Goal: Task Accomplishment & Management: Manage account settings

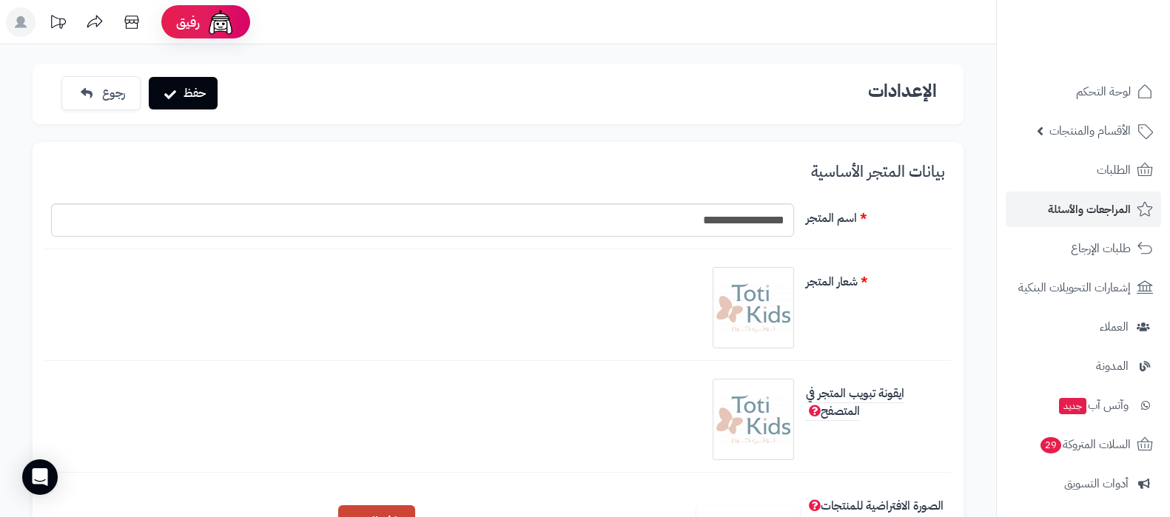
scroll to position [463, 0]
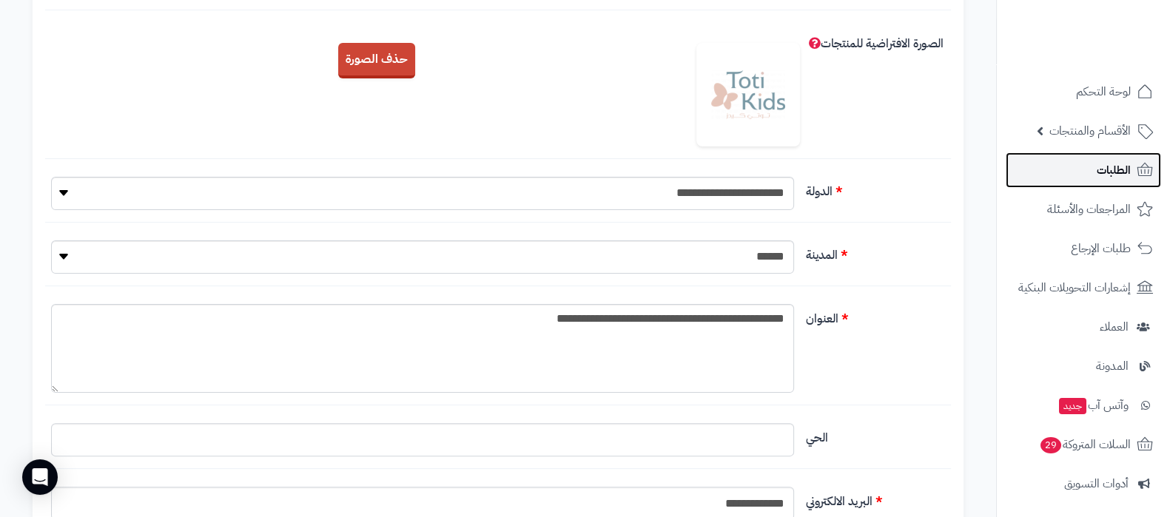
click at [1105, 169] on span "الطلبات" at bounding box center [1114, 170] width 34 height 21
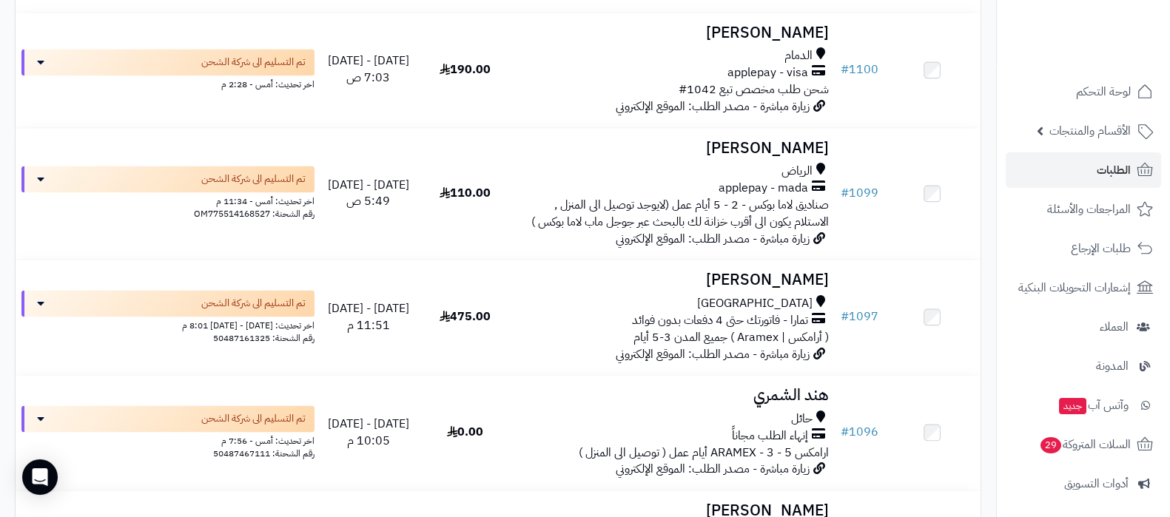
scroll to position [2590, 0]
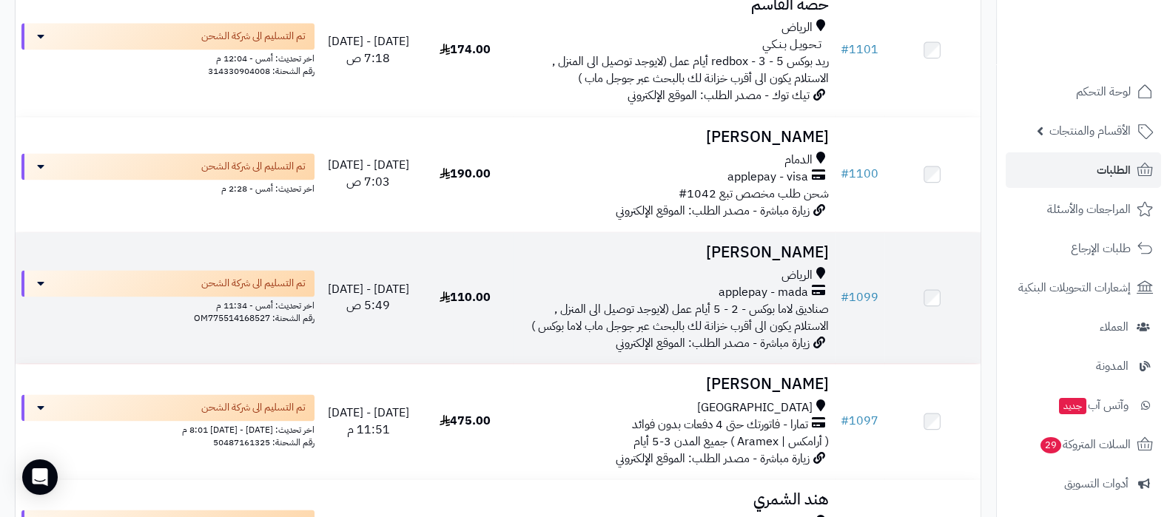
click at [761, 247] on td "Anwar Qatari الرياض applepay - mada صناديق لاما بوكس - 2 - 5 أيام عمل (لايوجد ت…" at bounding box center [673, 298] width 321 height 132
click at [812, 261] on h3 "[PERSON_NAME]" at bounding box center [673, 252] width 309 height 17
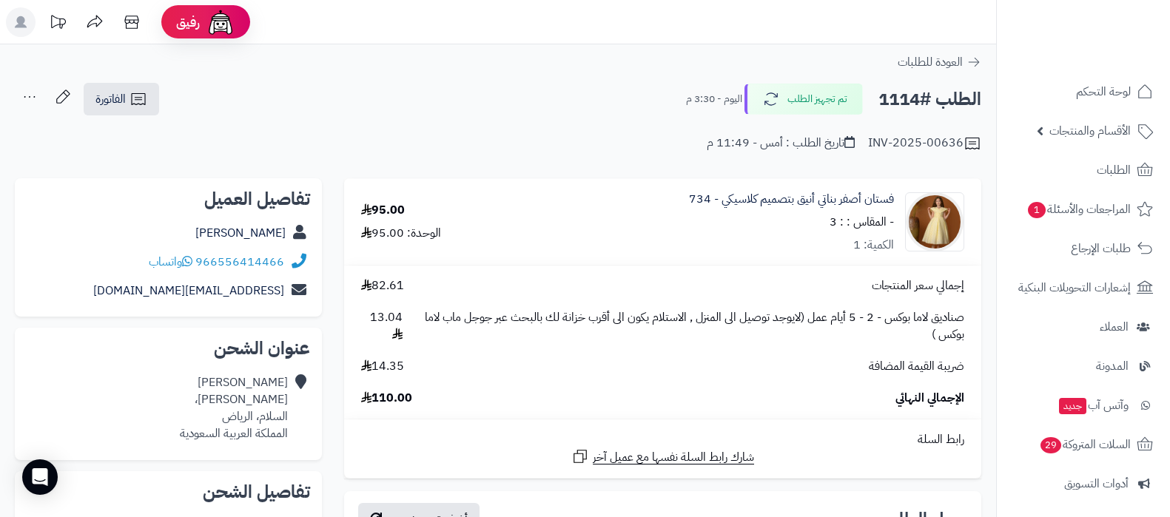
scroll to position [555, 0]
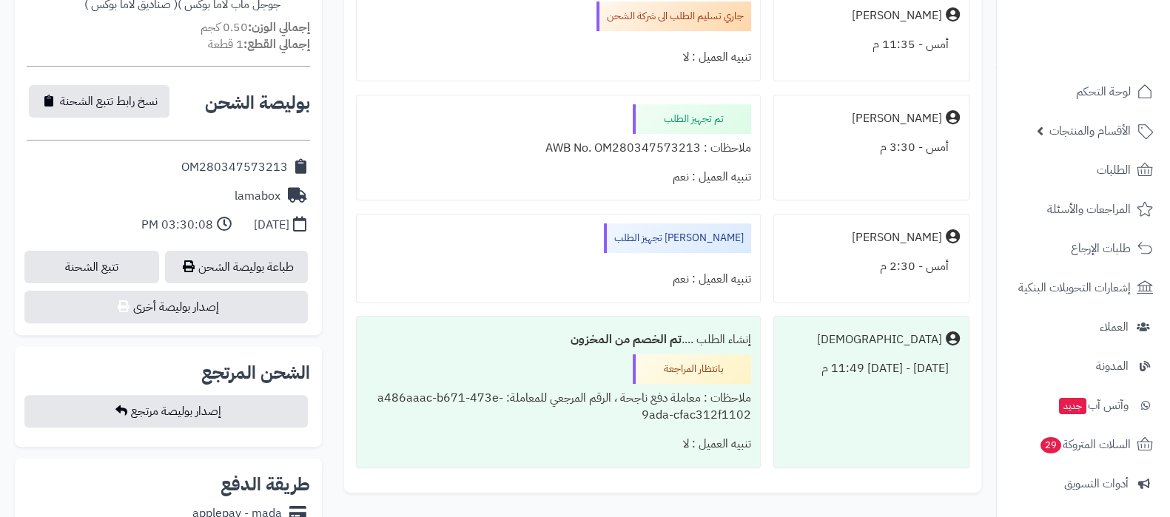
scroll to position [555, 0]
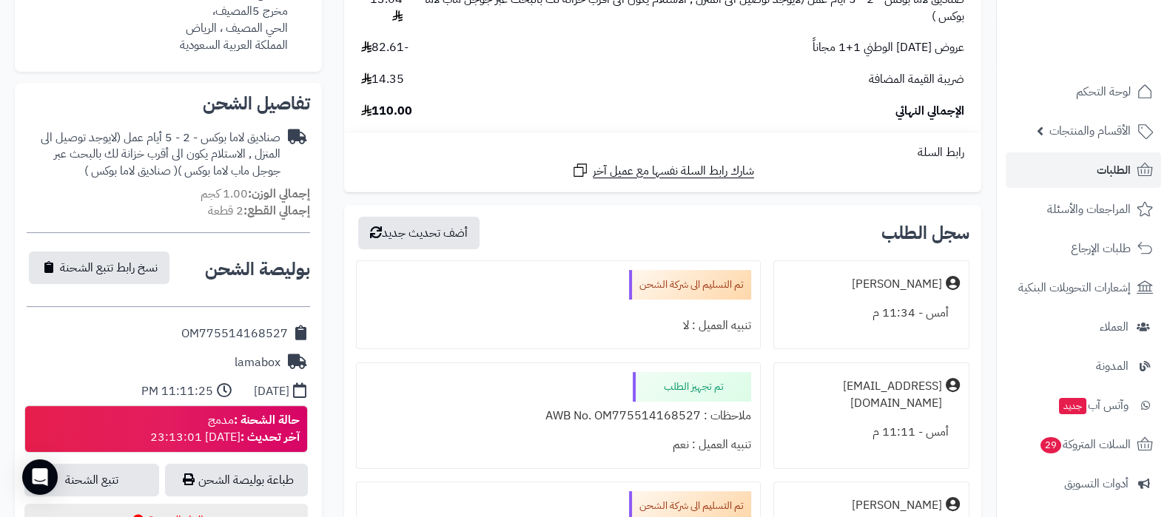
scroll to position [463, 0]
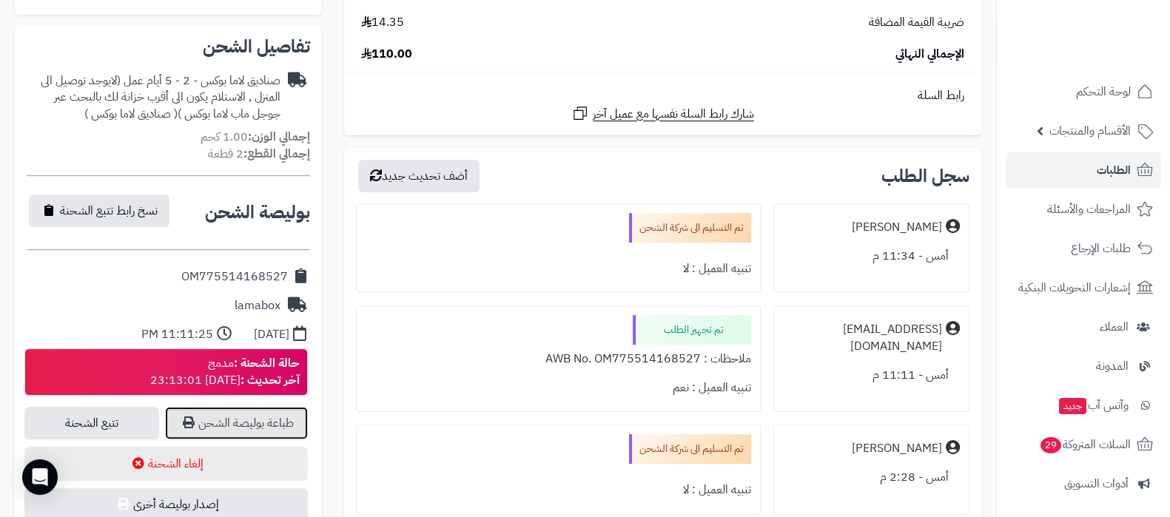
click at [269, 414] on link "طباعة بوليصة الشحن" at bounding box center [236, 423] width 143 height 33
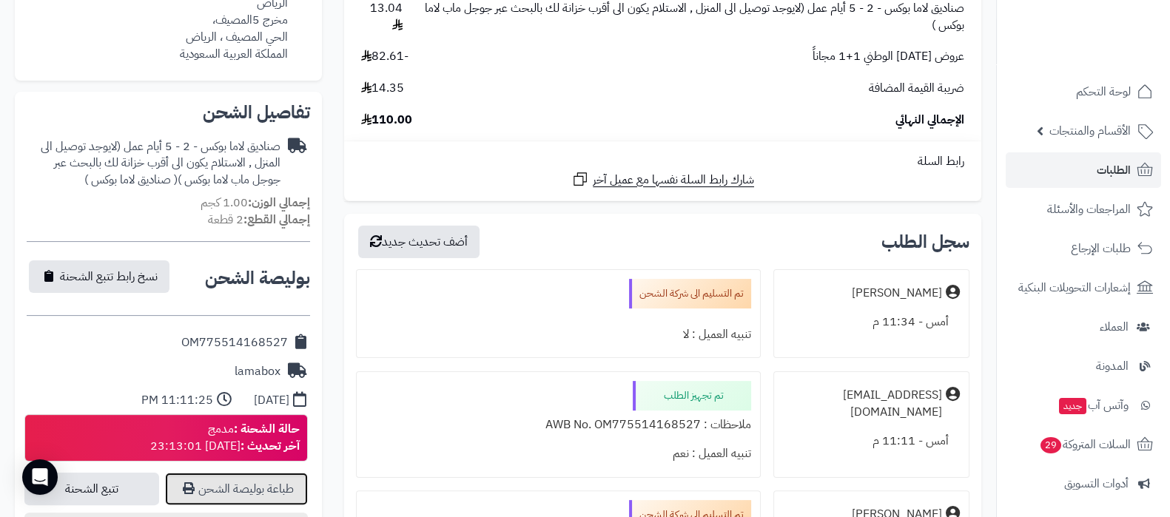
scroll to position [369, 0]
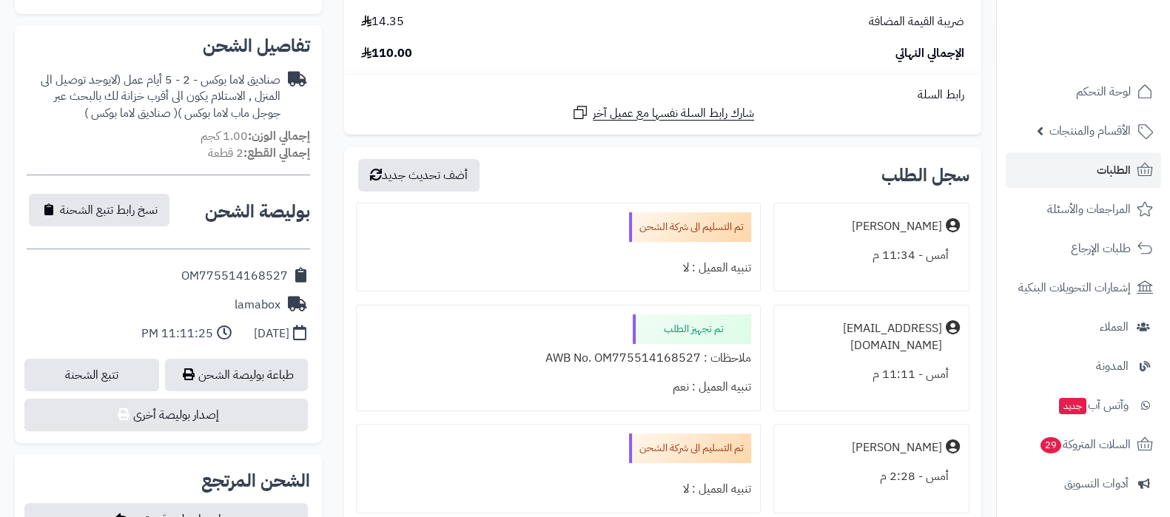
scroll to position [555, 0]
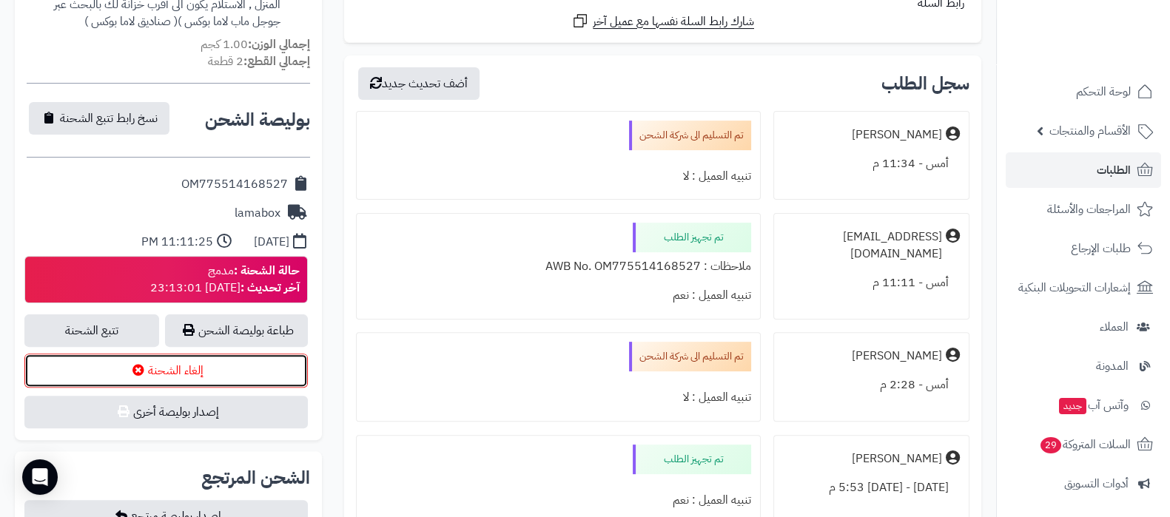
click at [188, 368] on button "إلغاء الشحنة" at bounding box center [165, 371] width 283 height 34
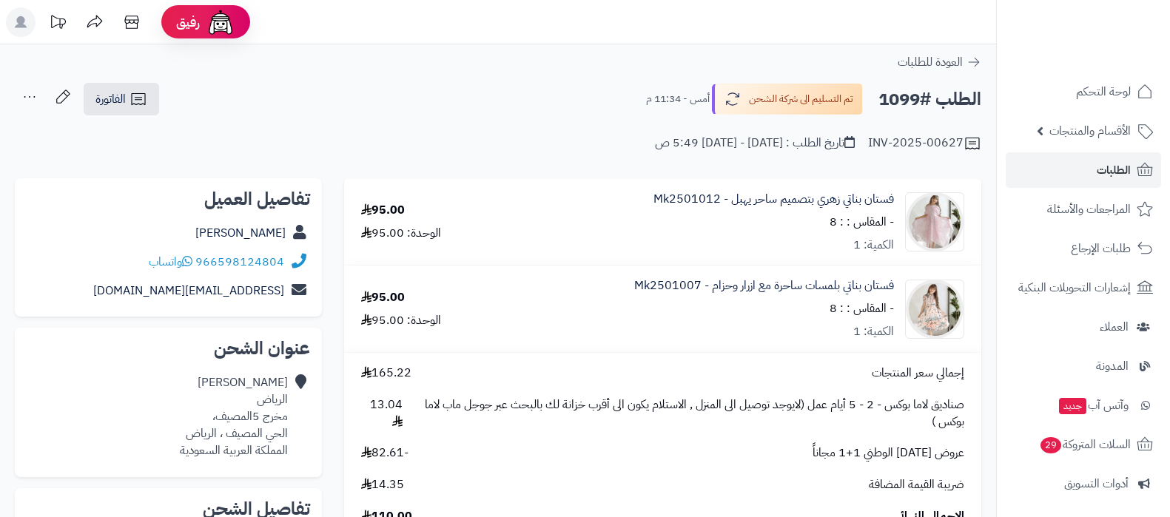
scroll to position [555, 0]
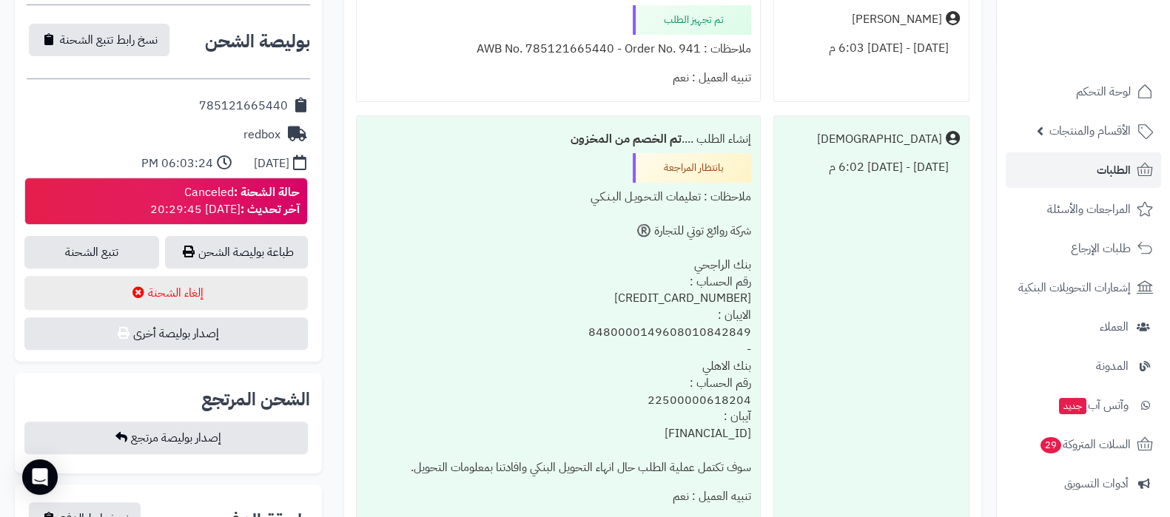
scroll to position [739, 0]
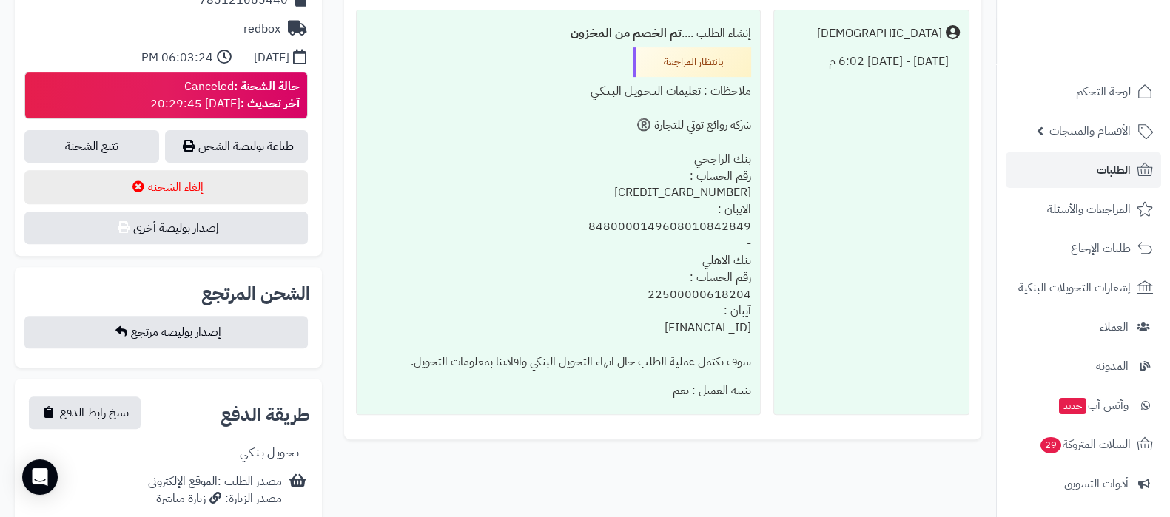
scroll to position [647, 0]
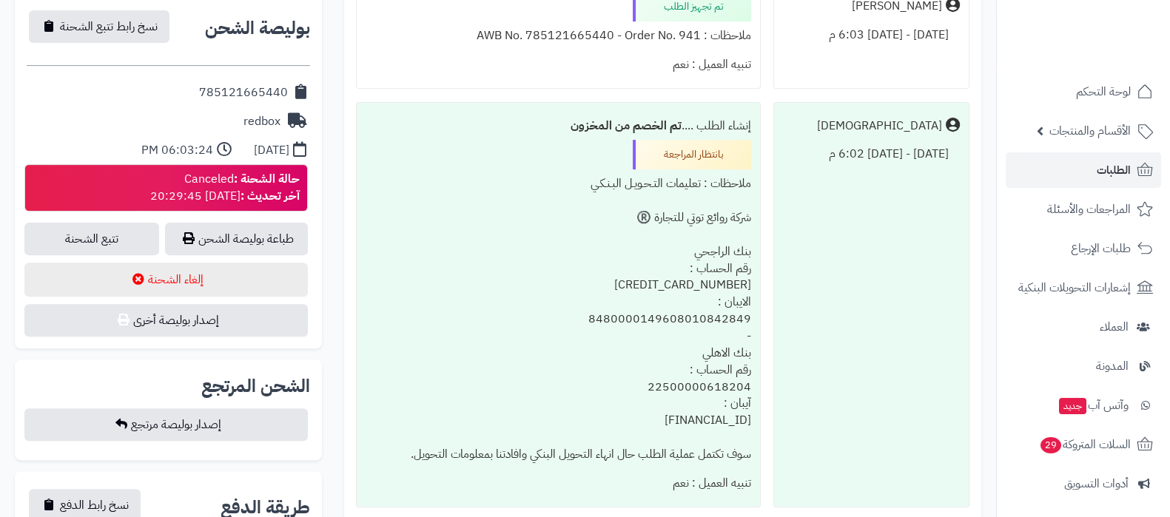
scroll to position [647, 0]
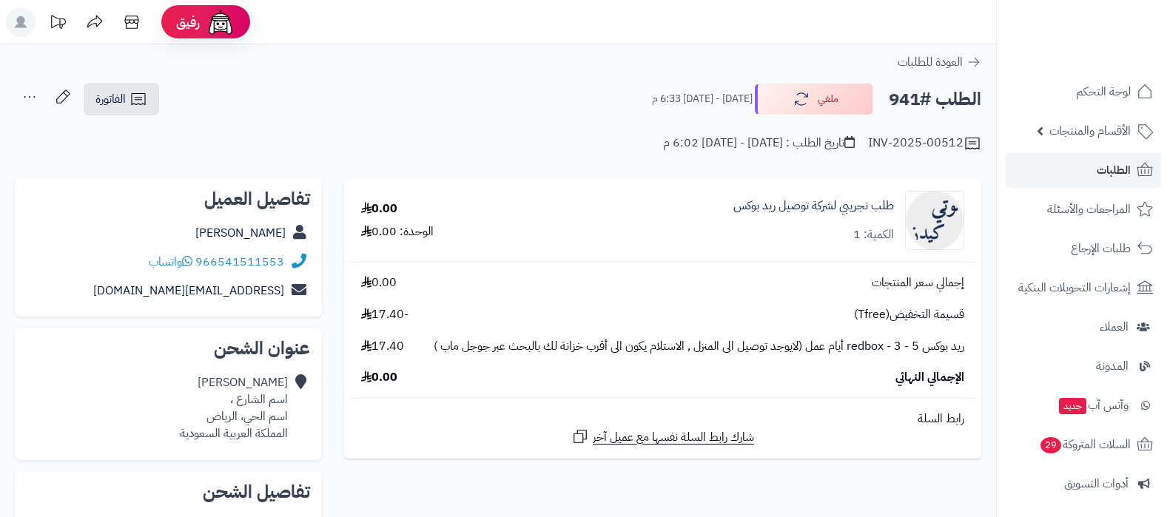
scroll to position [647, 0]
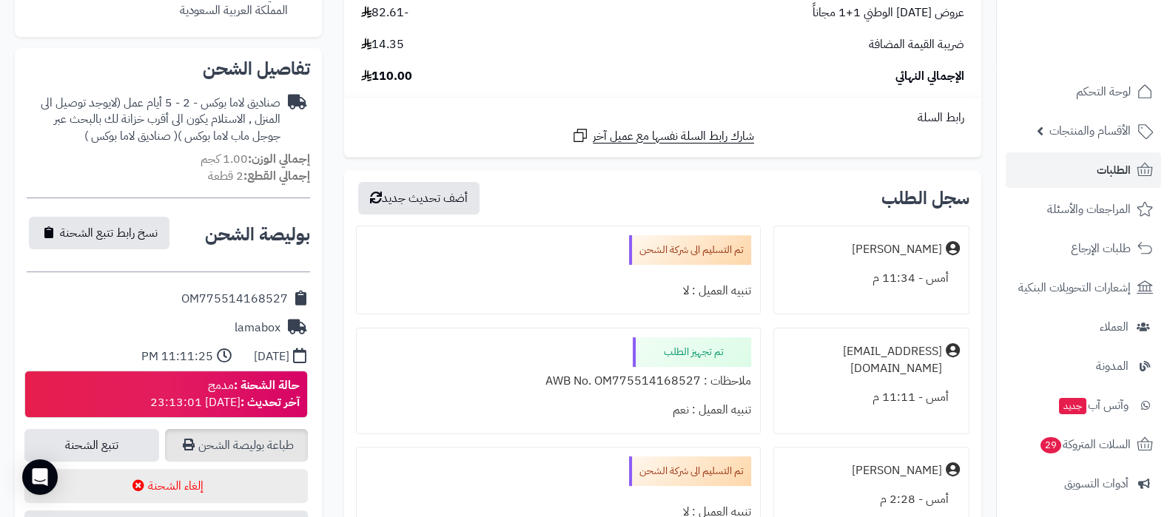
scroll to position [555, 0]
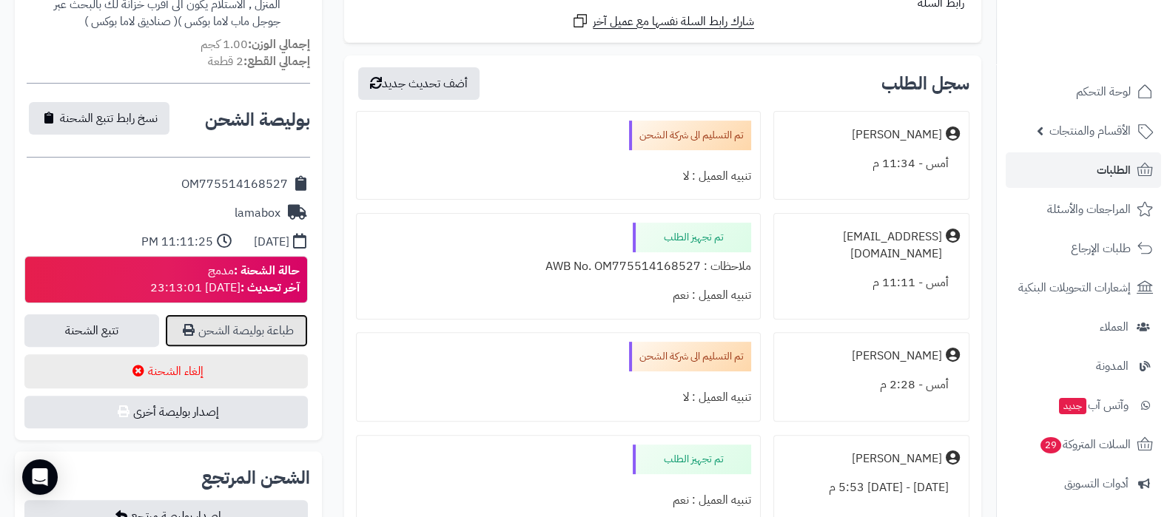
click at [245, 335] on link "طباعة بوليصة الشحن" at bounding box center [236, 331] width 143 height 33
click at [1066, 167] on link "الطلبات" at bounding box center [1083, 170] width 155 height 36
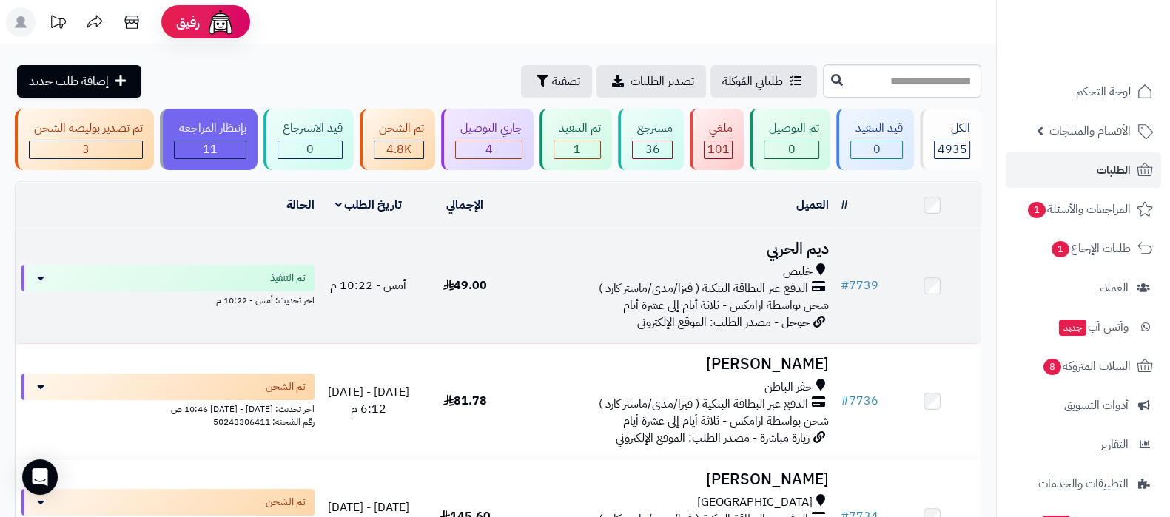
click at [785, 253] on h3 "ديم الحربي" at bounding box center [673, 249] width 309 height 17
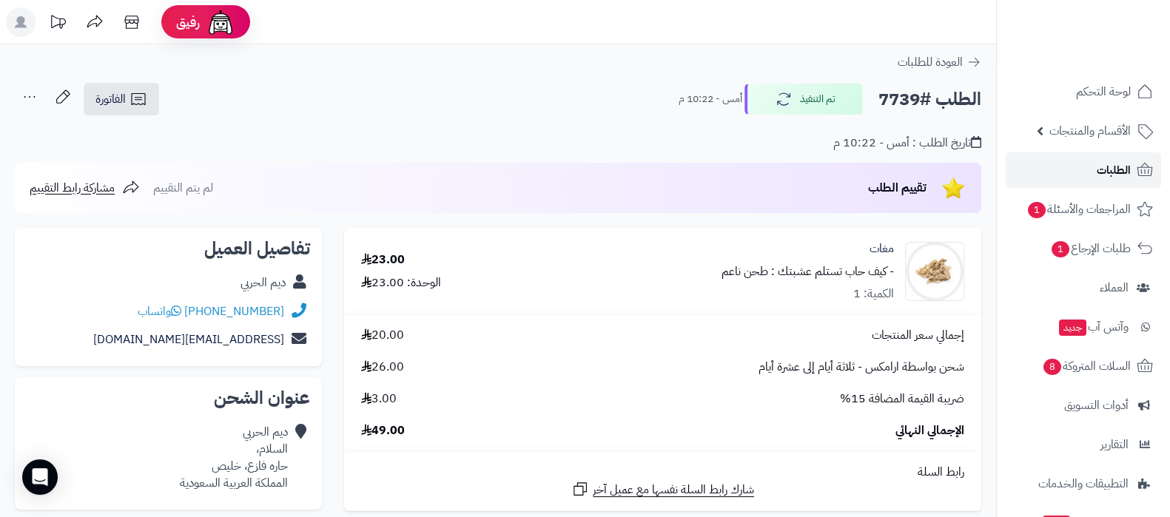
click at [1092, 174] on link "الطلبات" at bounding box center [1083, 170] width 155 height 36
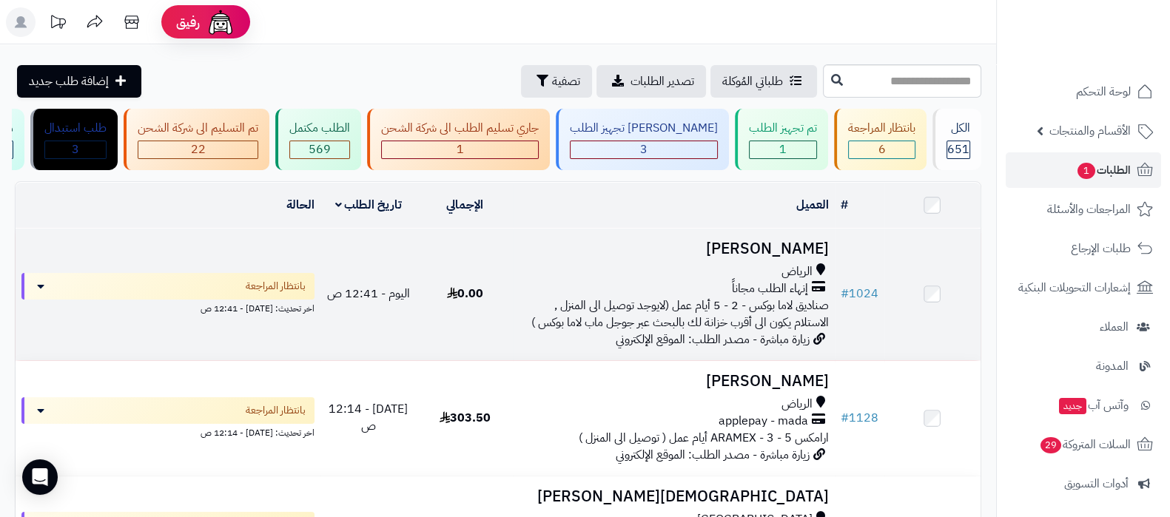
click at [799, 258] on h3 "دحيم اليافعي" at bounding box center [673, 249] width 309 height 17
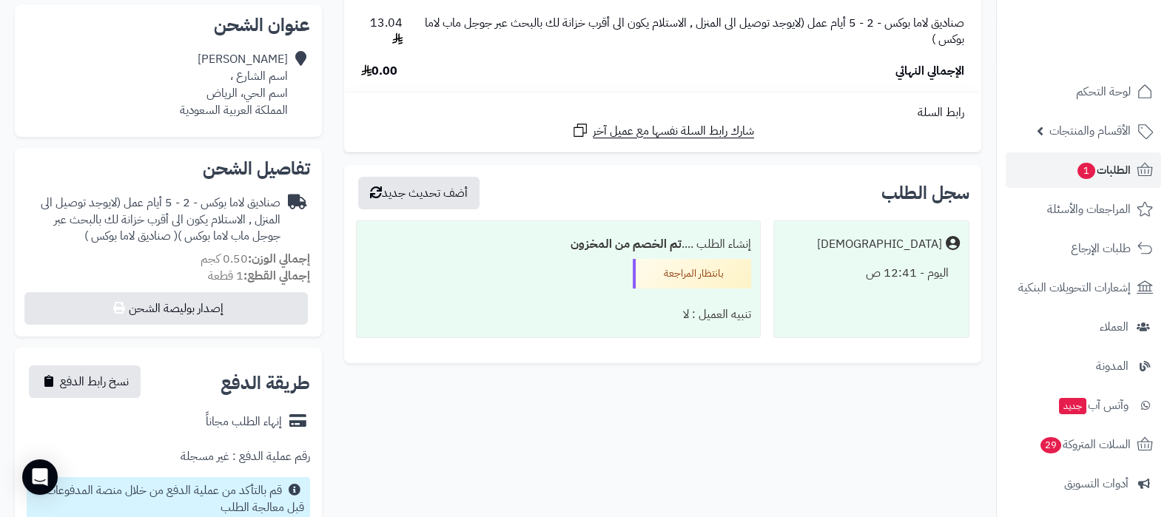
scroll to position [463, 0]
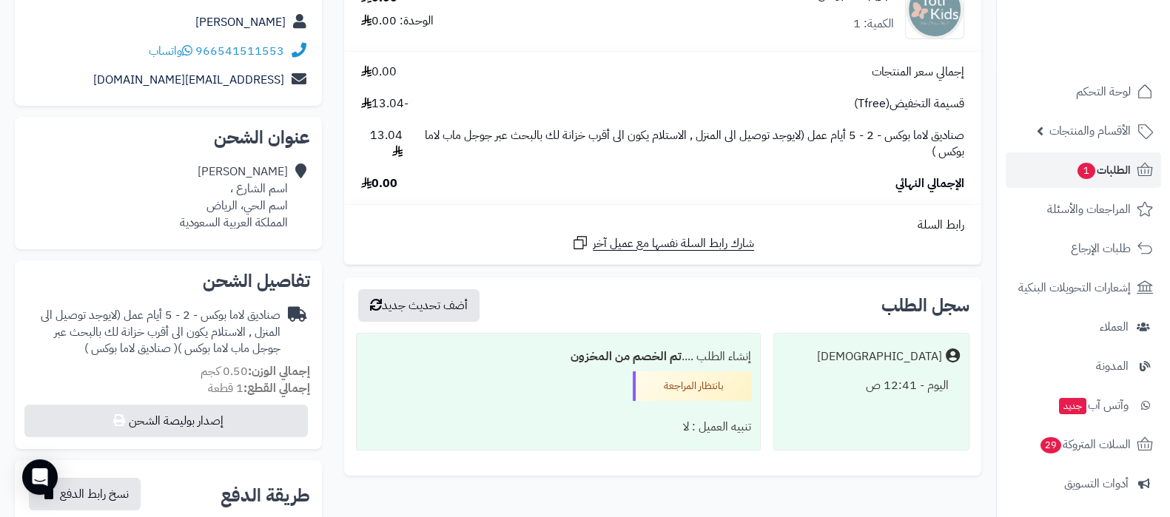
scroll to position [369, 0]
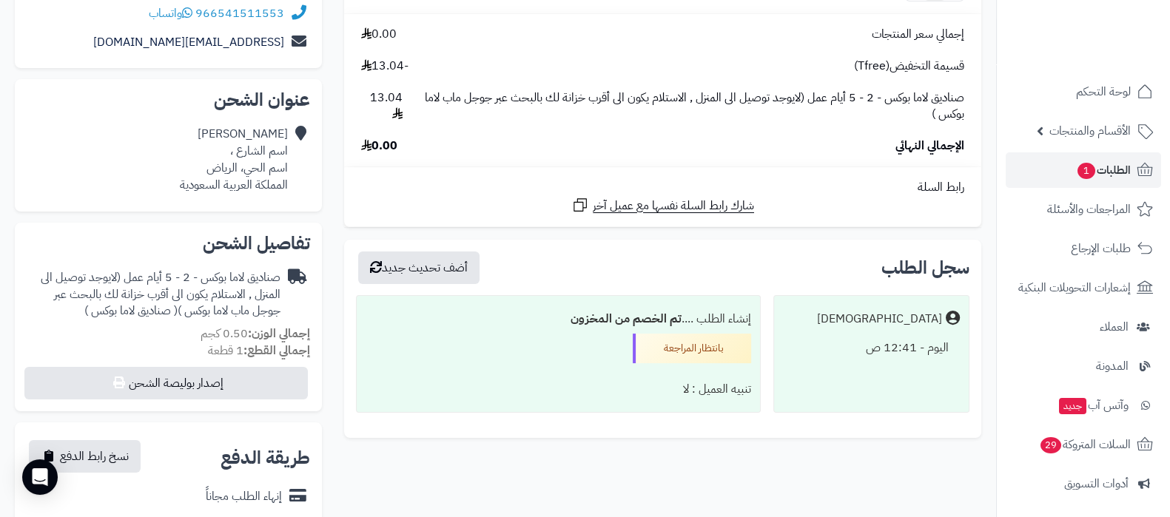
scroll to position [278, 0]
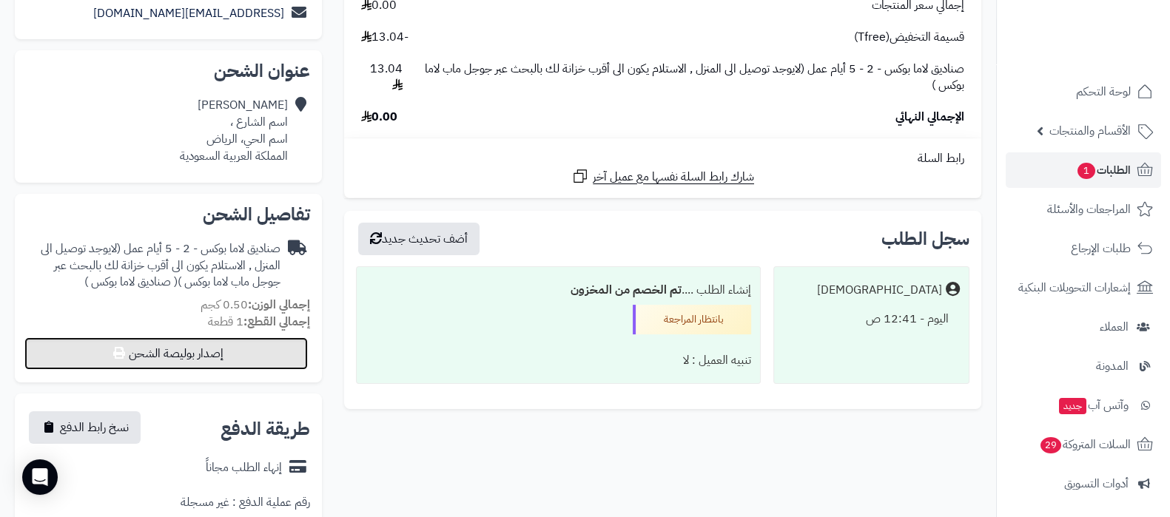
click at [170, 353] on button "إصدار بوليصة الشحن" at bounding box center [165, 354] width 283 height 33
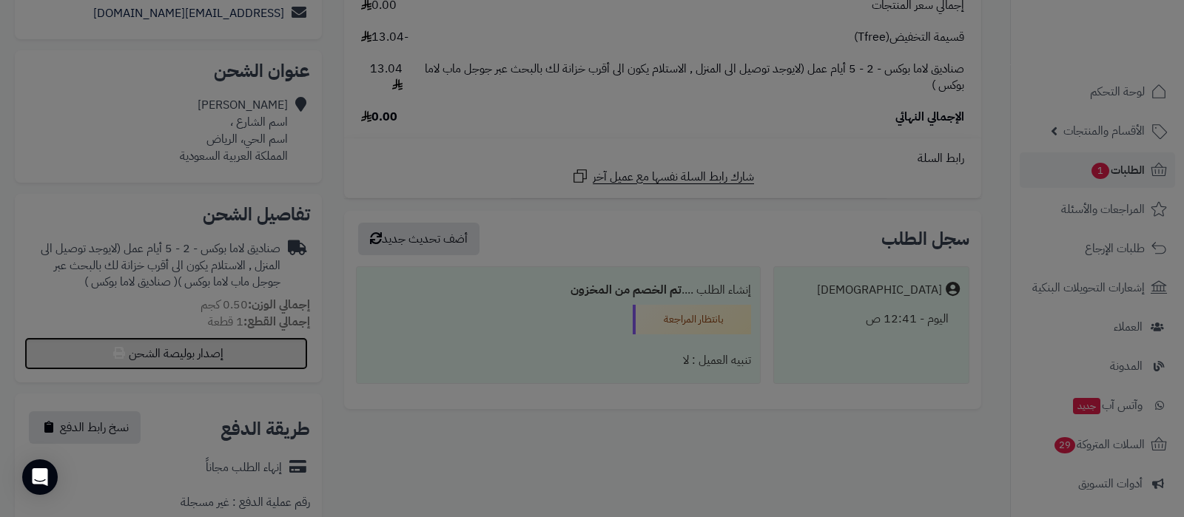
select select "*******"
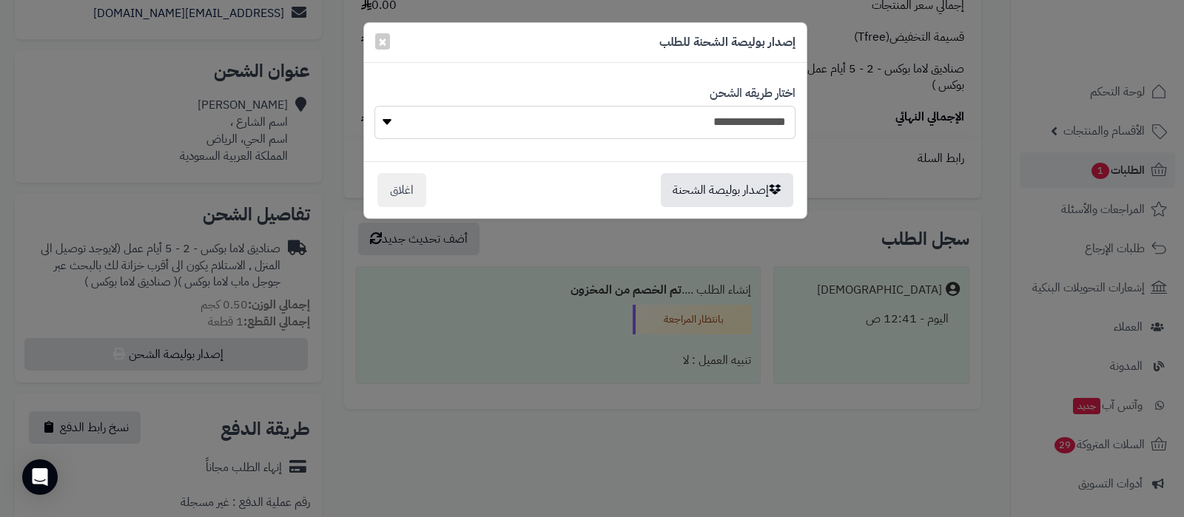
click at [703, 119] on select "**********" at bounding box center [585, 122] width 420 height 33
click at [723, 121] on select "**********" at bounding box center [585, 122] width 420 height 33
click at [735, 192] on button "إصدار بوليصة الشحنة" at bounding box center [727, 189] width 132 height 34
click at [711, 192] on button "إصدار بوليصة الشحنة" at bounding box center [727, 189] width 132 height 34
click at [383, 42] on span "×" at bounding box center [382, 41] width 9 height 22
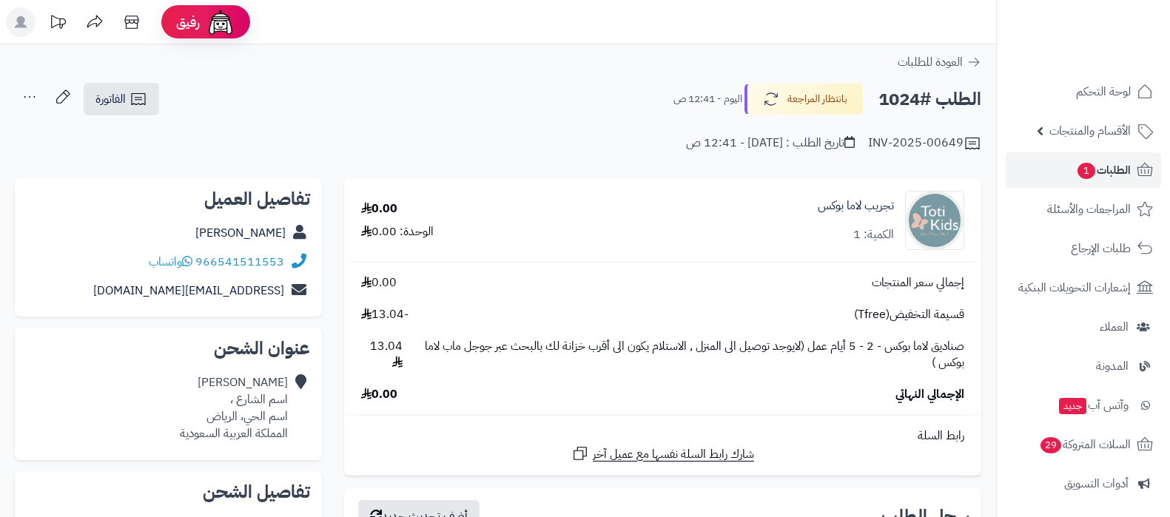
scroll to position [278, 0]
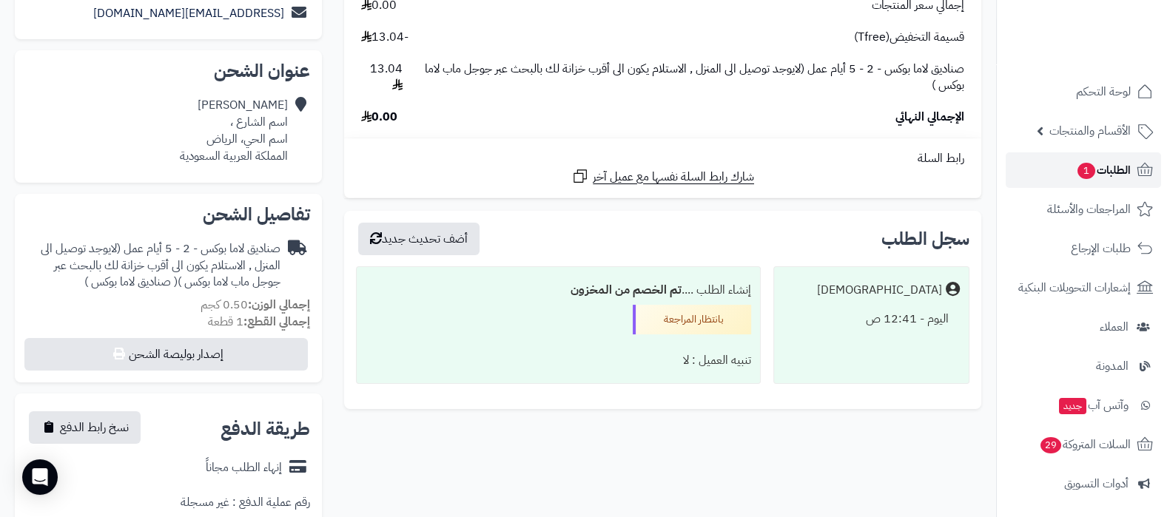
click at [1078, 166] on span "1" at bounding box center [1087, 171] width 18 height 16
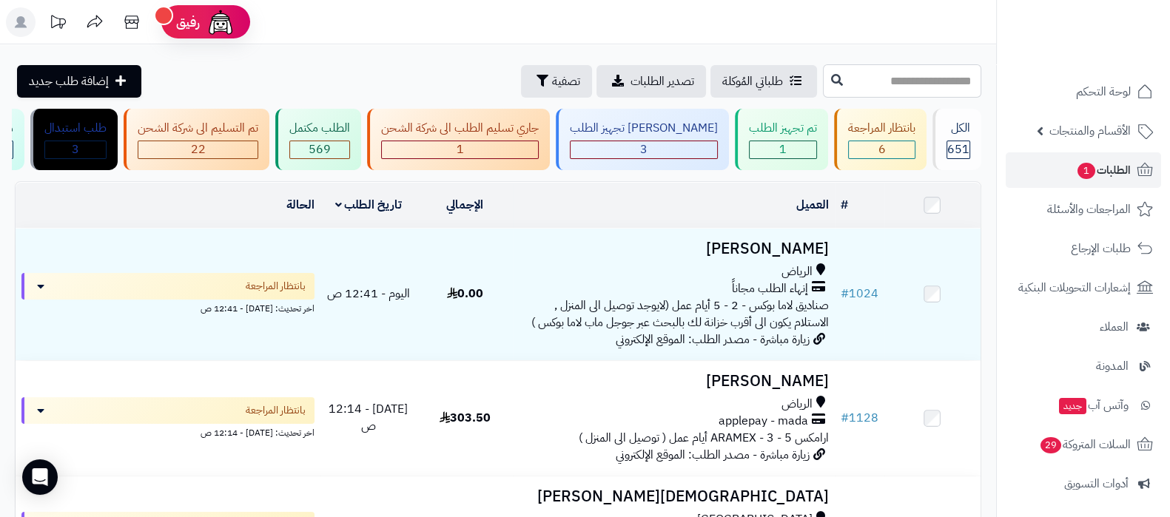
click at [892, 90] on input "text" at bounding box center [902, 80] width 158 height 33
click at [842, 78] on input "text" at bounding box center [902, 80] width 158 height 33
type input "***"
click at [831, 77] on icon at bounding box center [837, 79] width 12 height 12
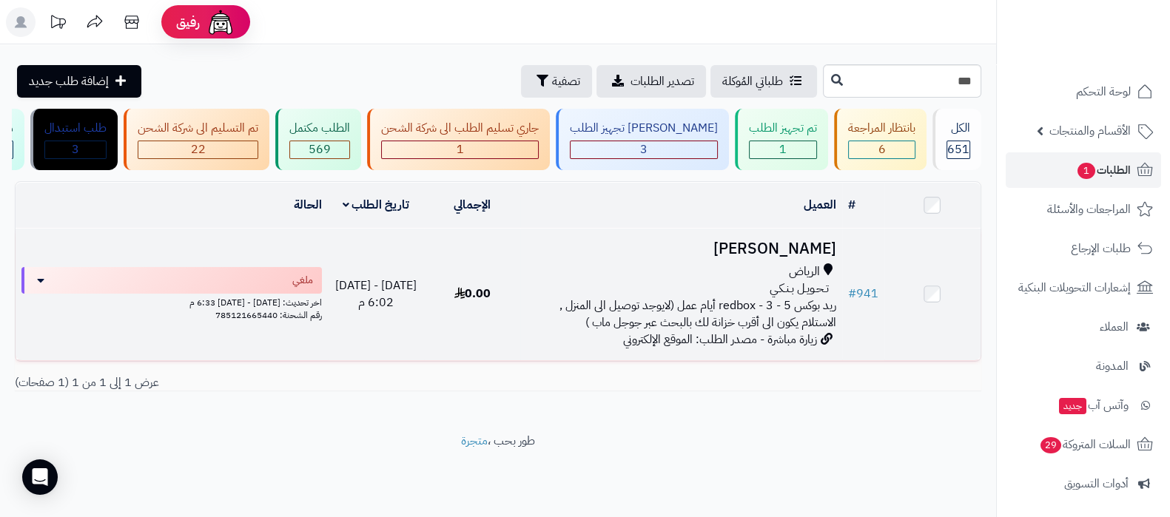
click at [812, 258] on h3 "[PERSON_NAME]" at bounding box center [680, 249] width 309 height 17
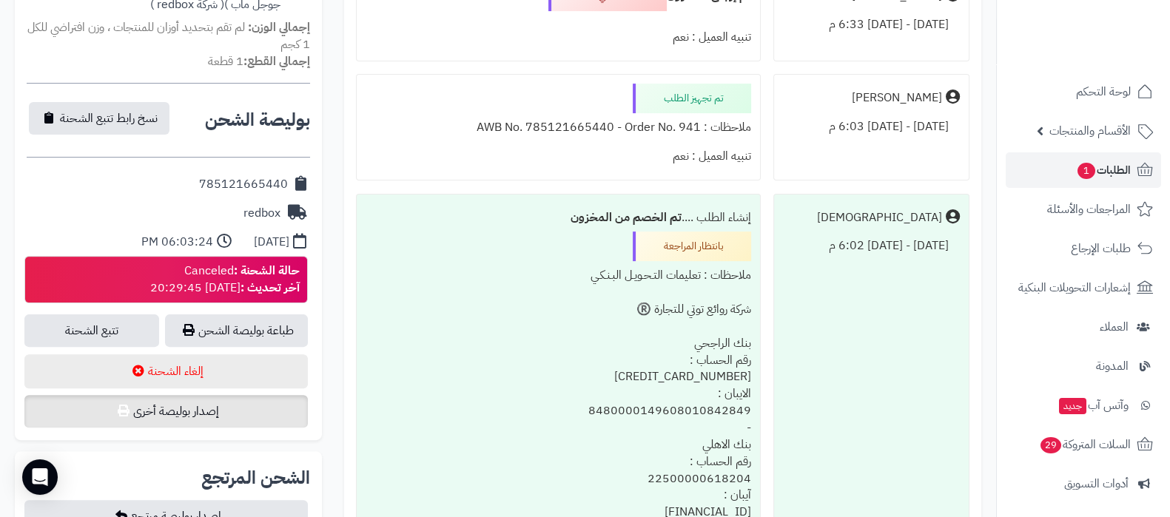
scroll to position [647, 0]
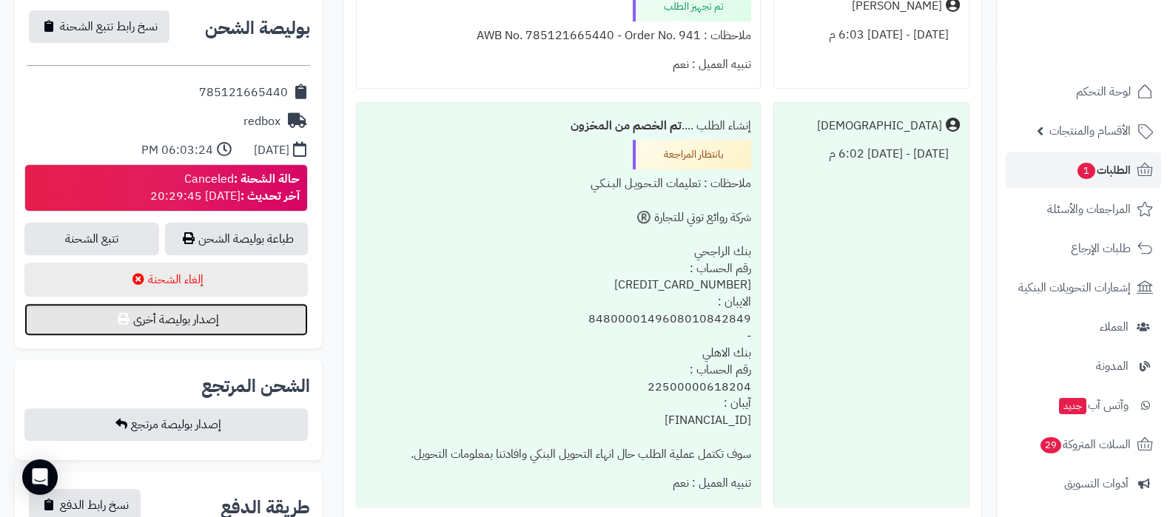
click at [177, 326] on button "إصدار بوليصة أخرى" at bounding box center [165, 319] width 283 height 33
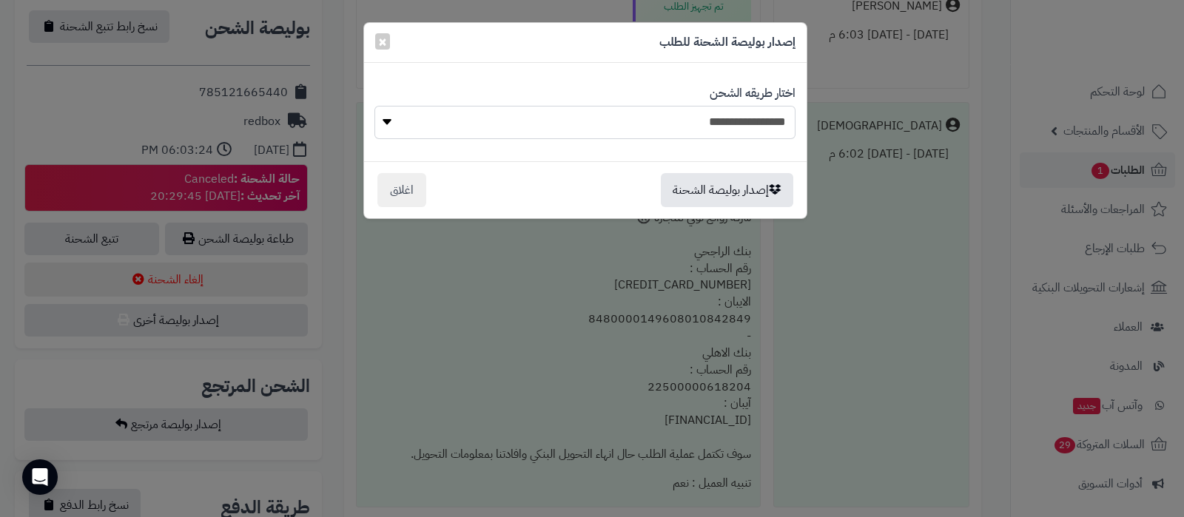
click at [672, 120] on select "**********" at bounding box center [585, 122] width 420 height 33
select select "*******"
click at [375, 106] on select "**********" at bounding box center [585, 122] width 420 height 33
click at [719, 195] on button "إصدار بوليصة الشحنة" at bounding box center [727, 189] width 132 height 34
click at [383, 42] on span "×" at bounding box center [382, 41] width 9 height 22
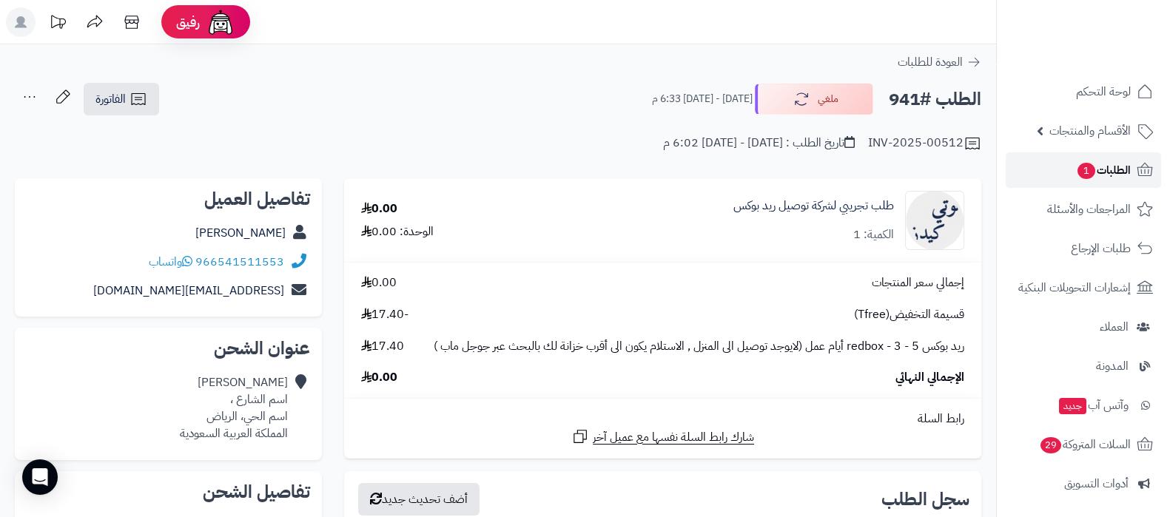
click at [1109, 164] on span "الطلبات 1" at bounding box center [1103, 170] width 55 height 21
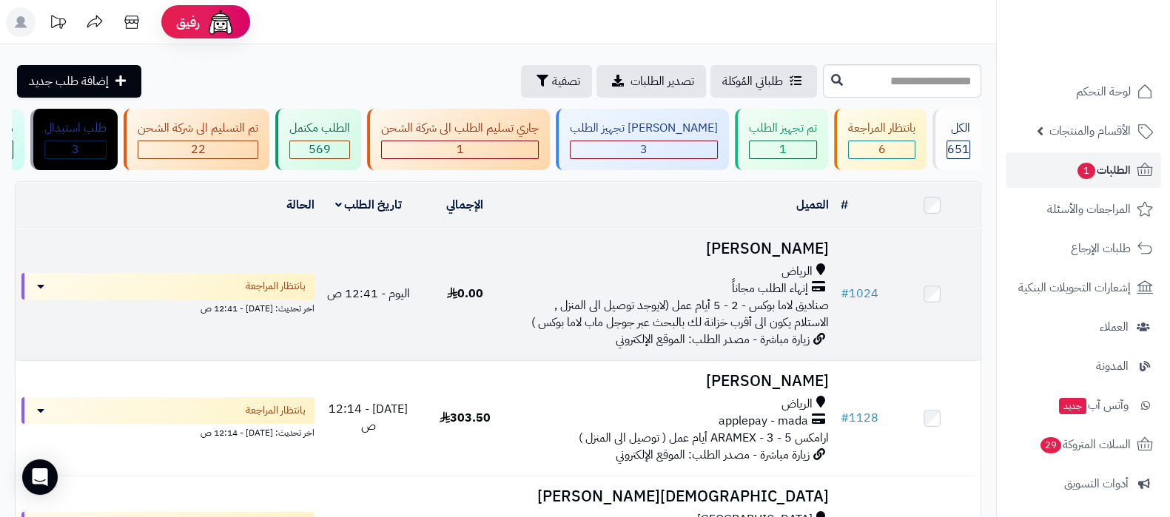
click at [771, 258] on h3 "[PERSON_NAME]" at bounding box center [673, 249] width 309 height 17
